Goal: Task Accomplishment & Management: Use online tool/utility

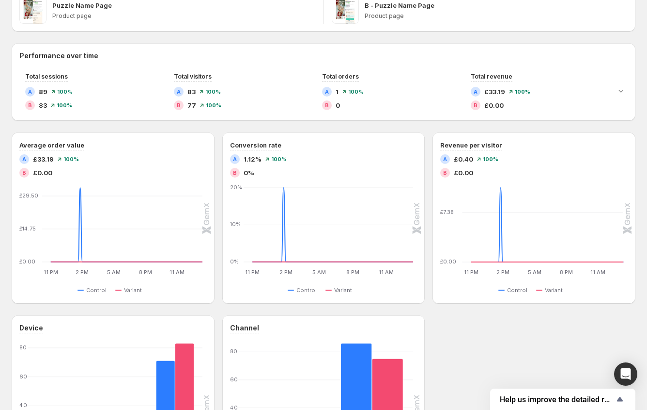
scroll to position [66, 0]
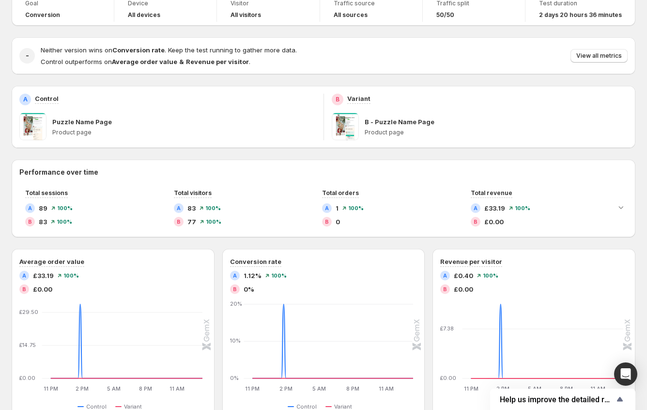
click at [268, 119] on div "Puzzle Name Page" at bounding box center [184, 122] width 264 height 10
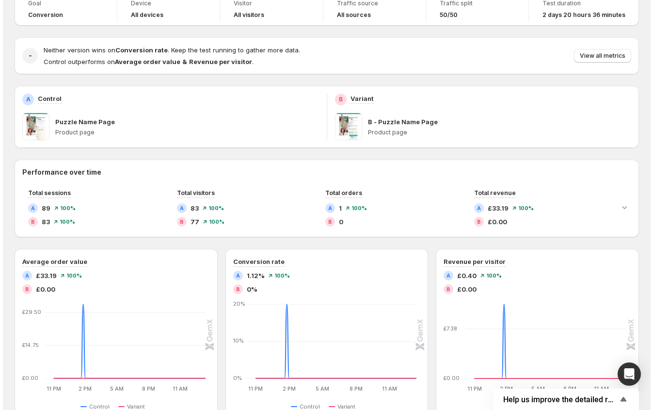
scroll to position [0, 0]
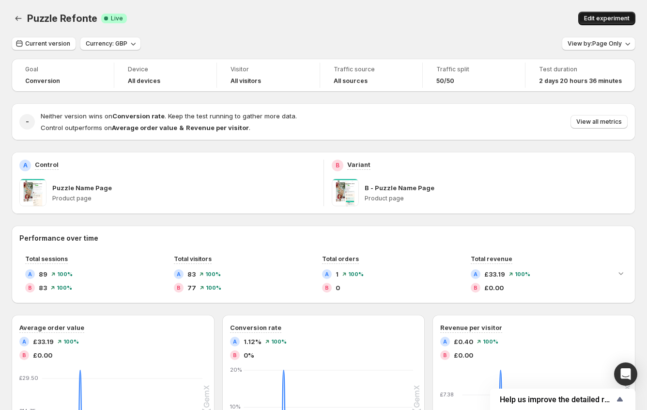
click at [602, 18] on span "Edit experiment" at bounding box center [607, 19] width 46 height 8
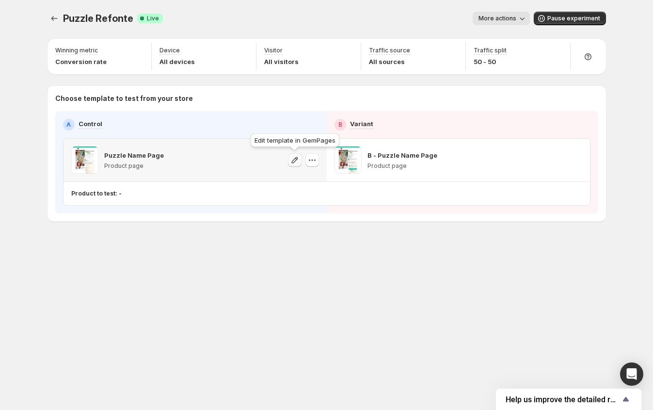
click at [293, 163] on icon "button" at bounding box center [295, 160] width 10 height 10
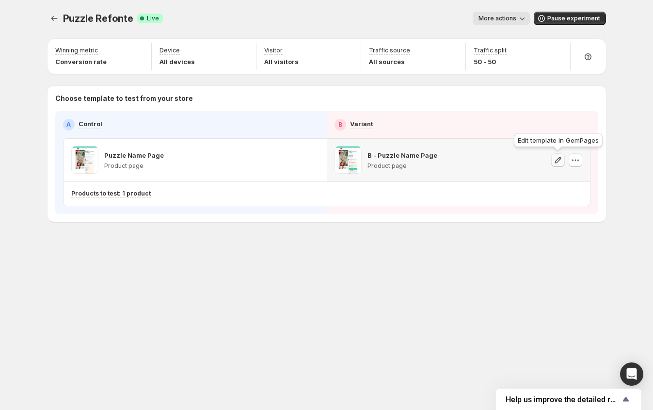
click at [555, 162] on icon "button" at bounding box center [557, 160] width 6 height 6
